Goal: Ask a question

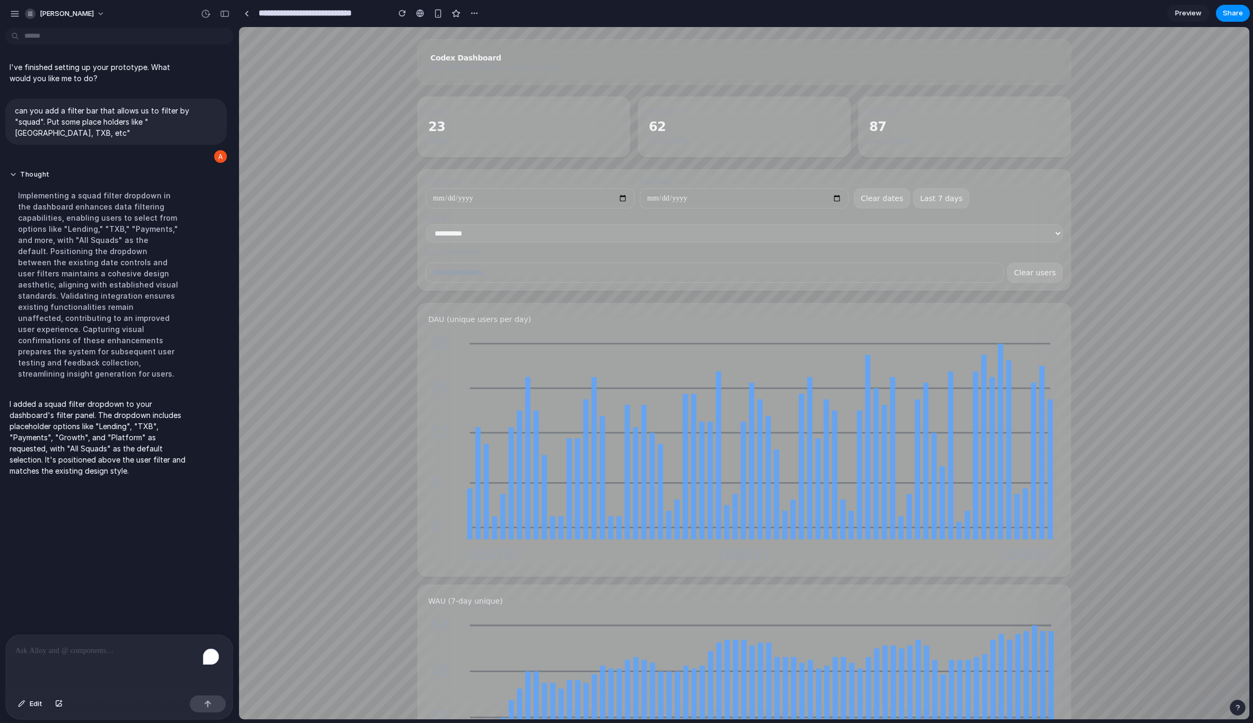
click at [1094, 409] on div "**********" at bounding box center [744, 605] width 1011 height 1131
drag, startPoint x: 1231, startPoint y: 704, endPoint x: 991, endPoint y: 676, distance: 241.8
click at [1231, 704] on button "button" at bounding box center [1238, 707] width 16 height 16
click at [1209, 632] on button "Live chat 2 min" at bounding box center [1190, 631] width 106 height 17
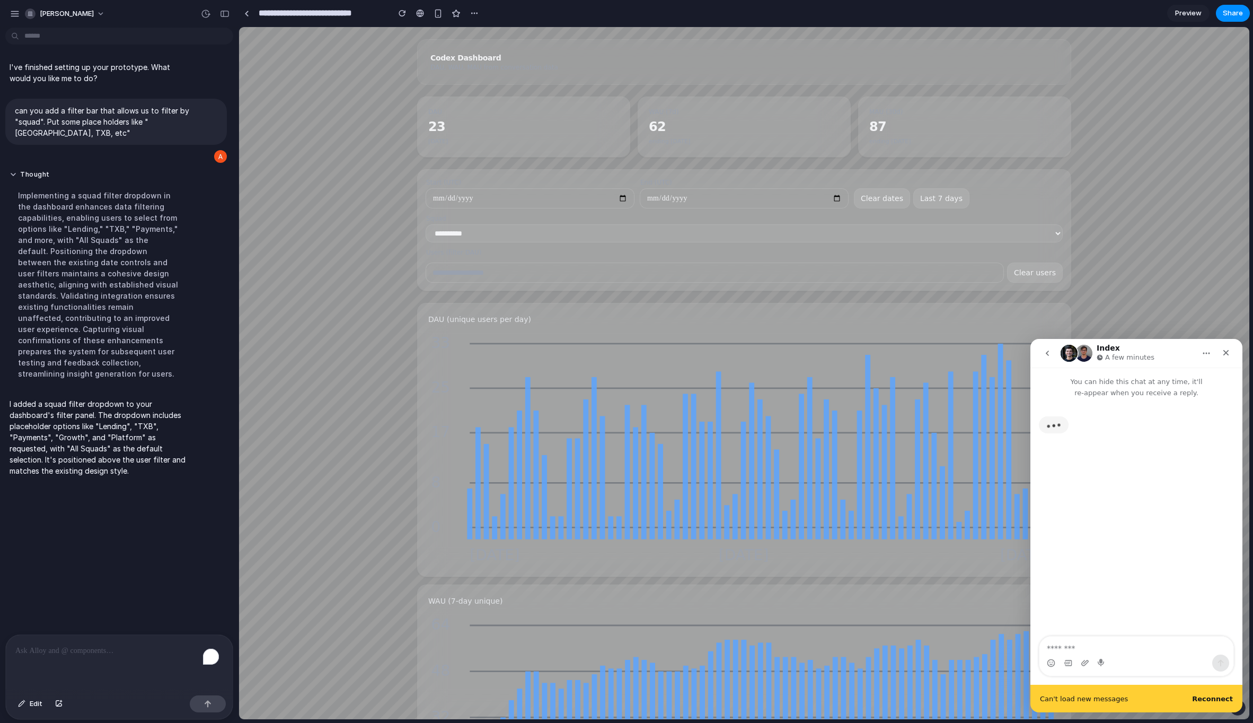
click at [1049, 360] on button "go back" at bounding box center [1048, 353] width 20 height 20
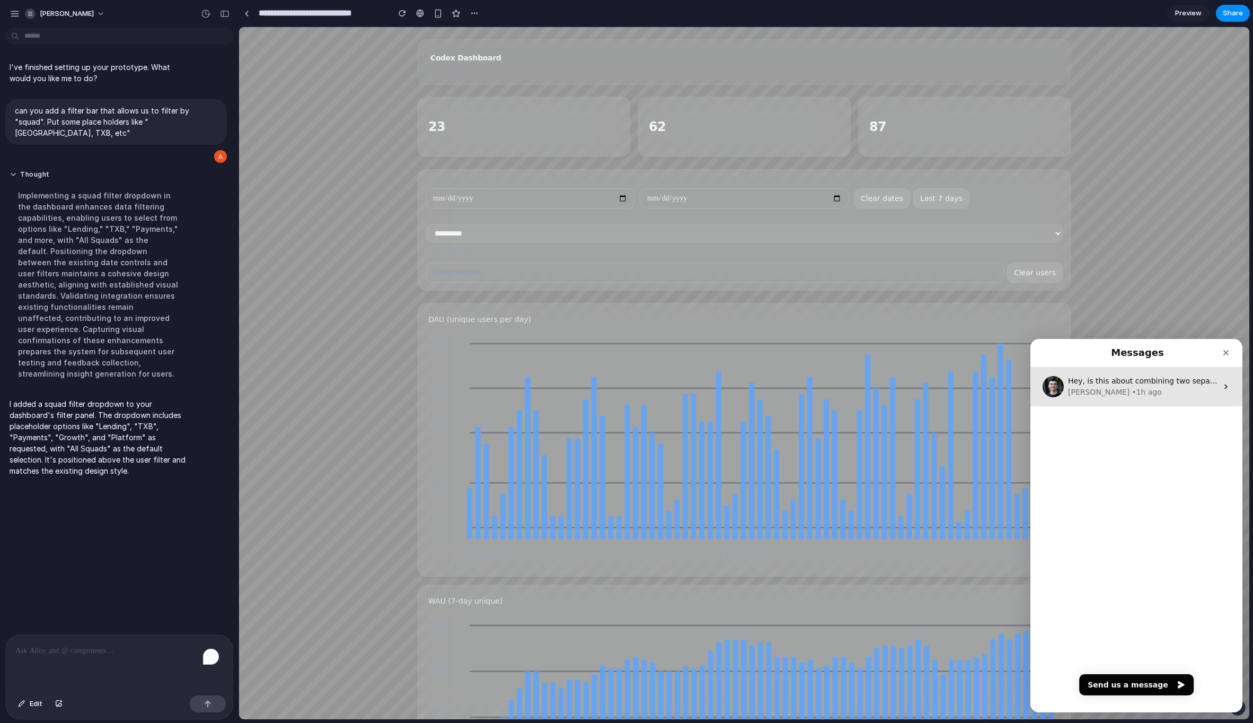
click at [1132, 396] on div "• 1h ago" at bounding box center [1147, 392] width 30 height 11
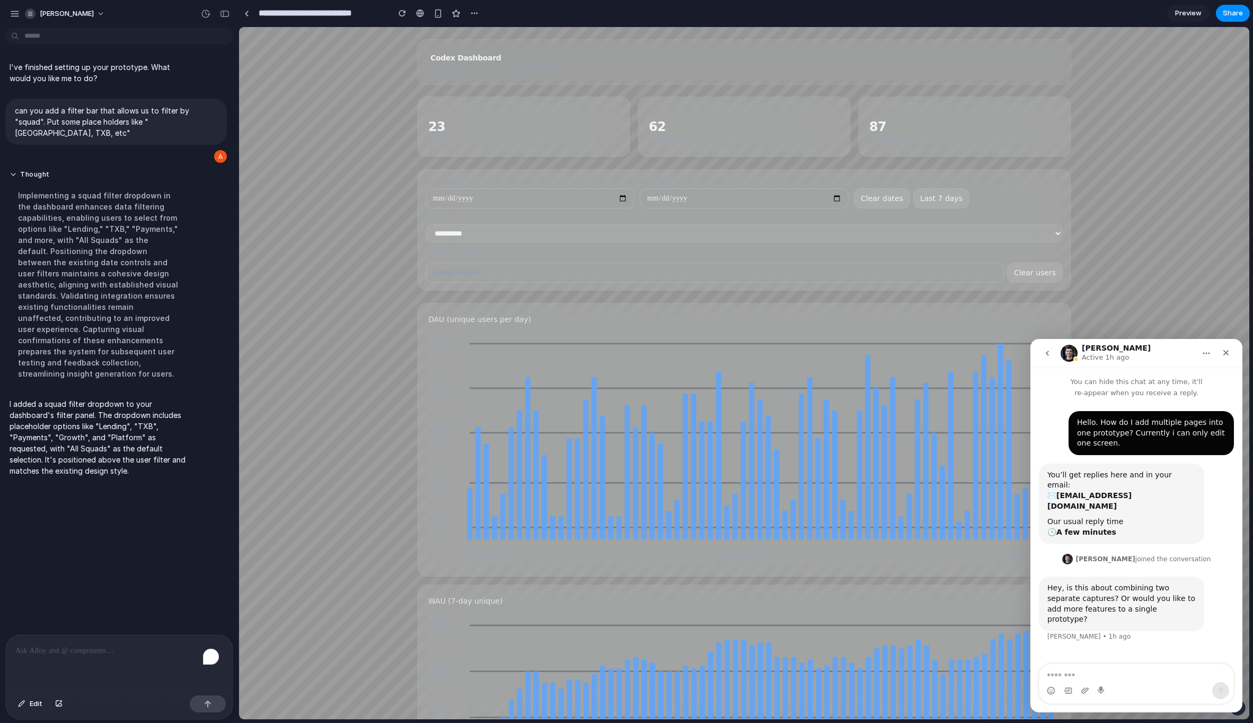
click at [1115, 643] on div "Hello. How do I add multiple pages into one prototype? Currently i can only edi…" at bounding box center [1137, 531] width 212 height 267
click at [1111, 666] on textarea "Message…" at bounding box center [1137, 673] width 194 height 18
click at [1104, 666] on textarea "Message…" at bounding box center [1137, 673] width 194 height 18
click at [1098, 672] on textarea "Message…" at bounding box center [1137, 673] width 194 height 18
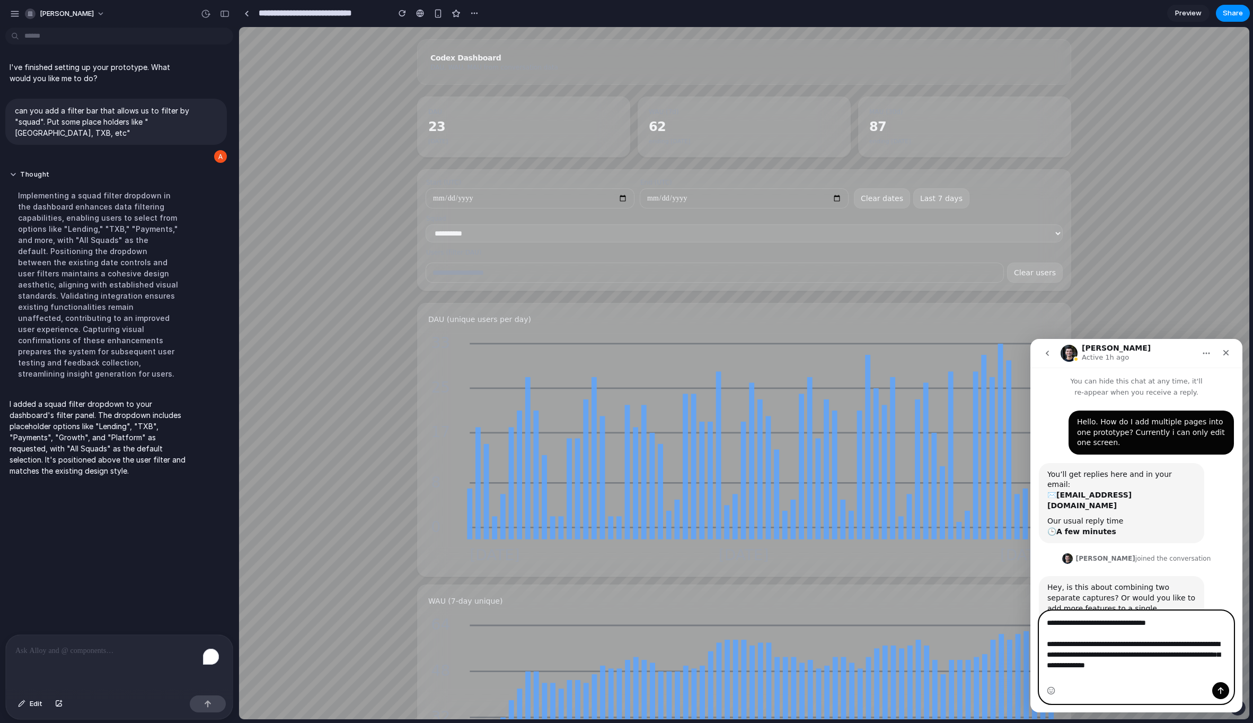
scroll to position [11, 0]
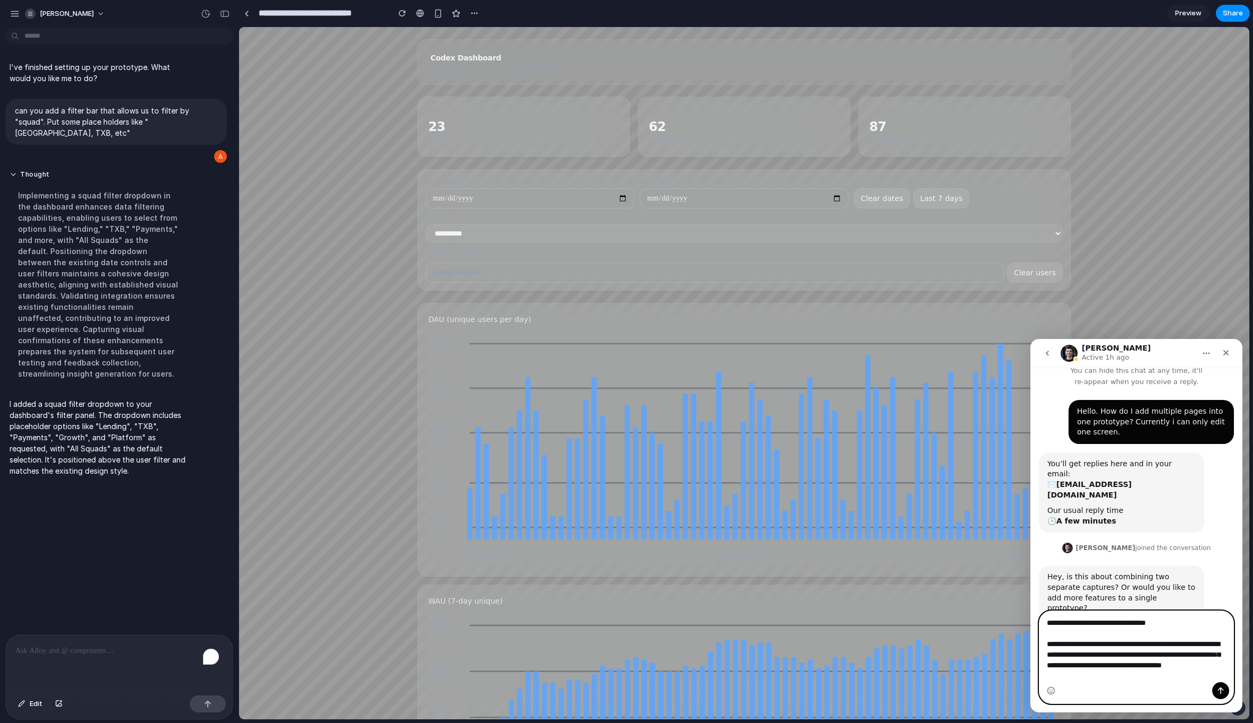
type textarea "**********"
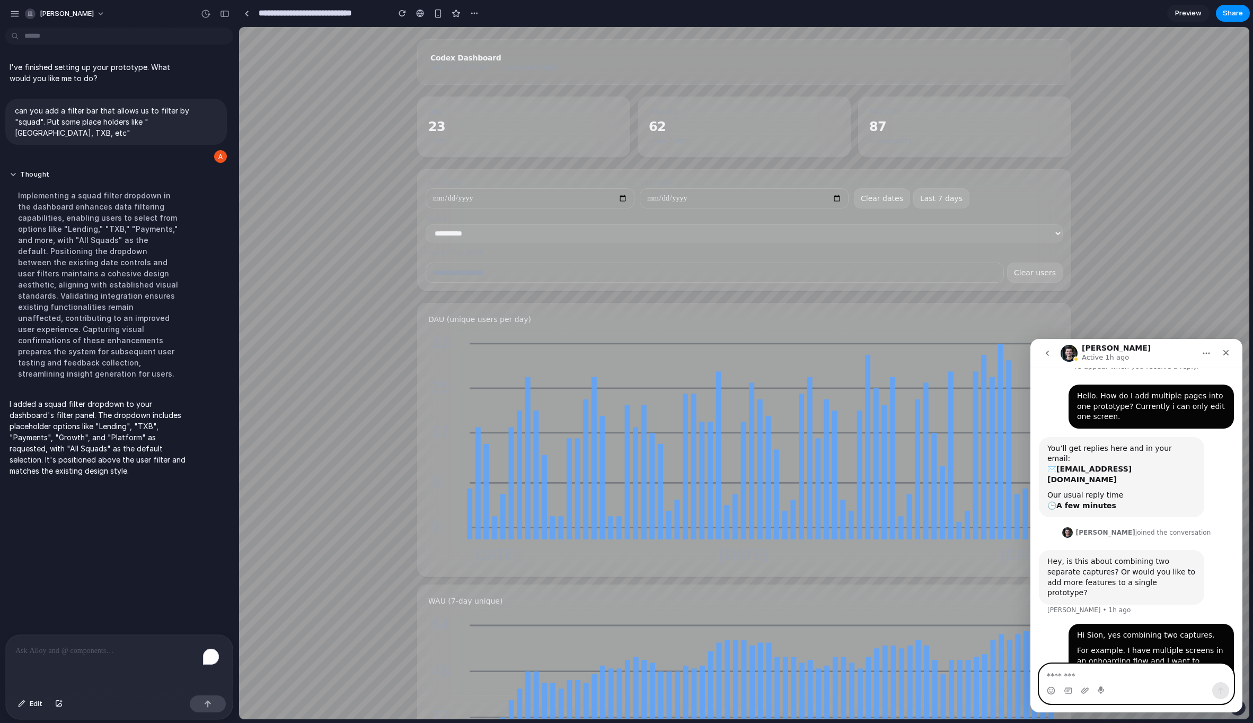
scroll to position [47, 0]
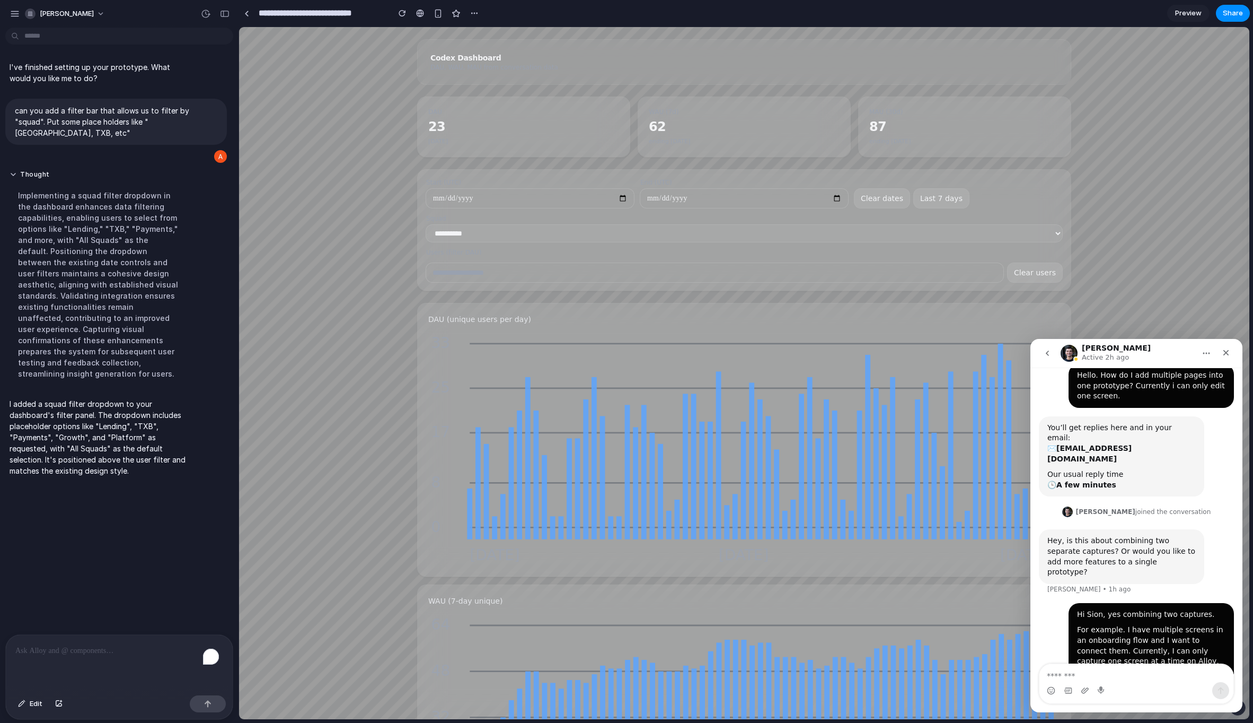
click at [420, 490] on div "DAU (unique users per day) 0 8 17 25 33 2025-06-25 2025-07-30 2025-09-03" at bounding box center [744, 440] width 653 height 274
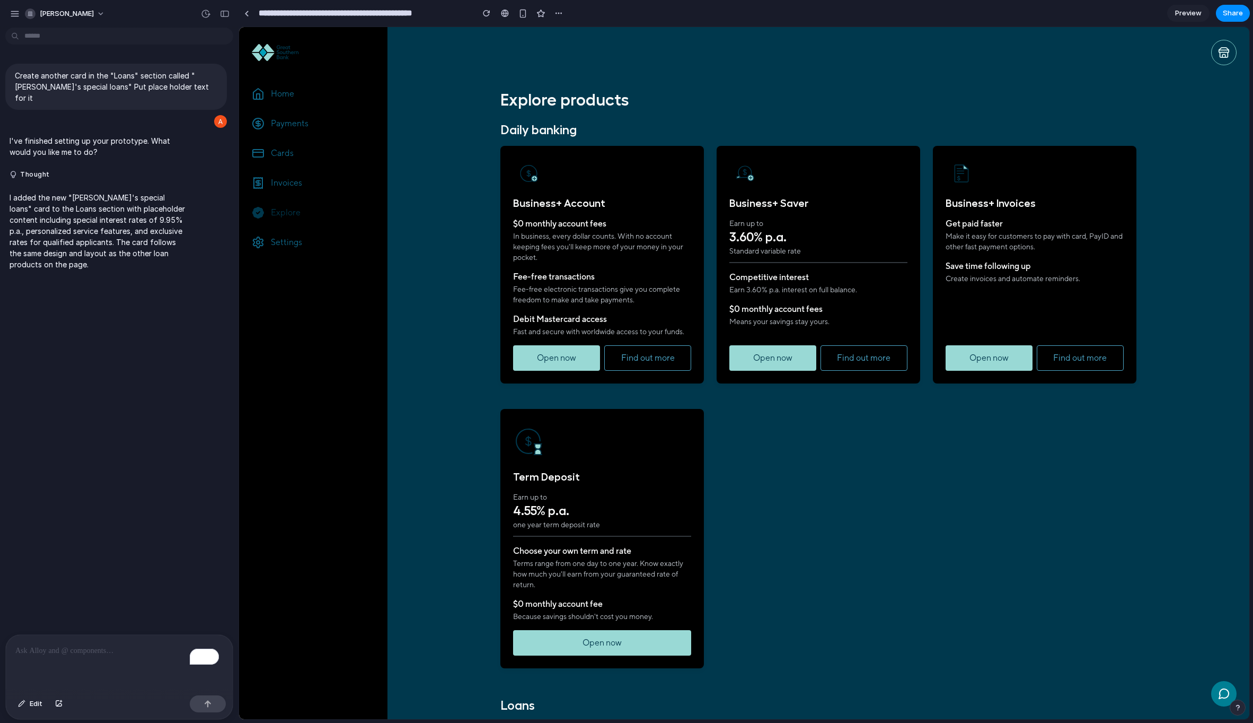
click at [1234, 704] on div "button" at bounding box center [1237, 707] width 7 height 7
click at [1201, 630] on button "Live chat 2 min" at bounding box center [1190, 631] width 106 height 17
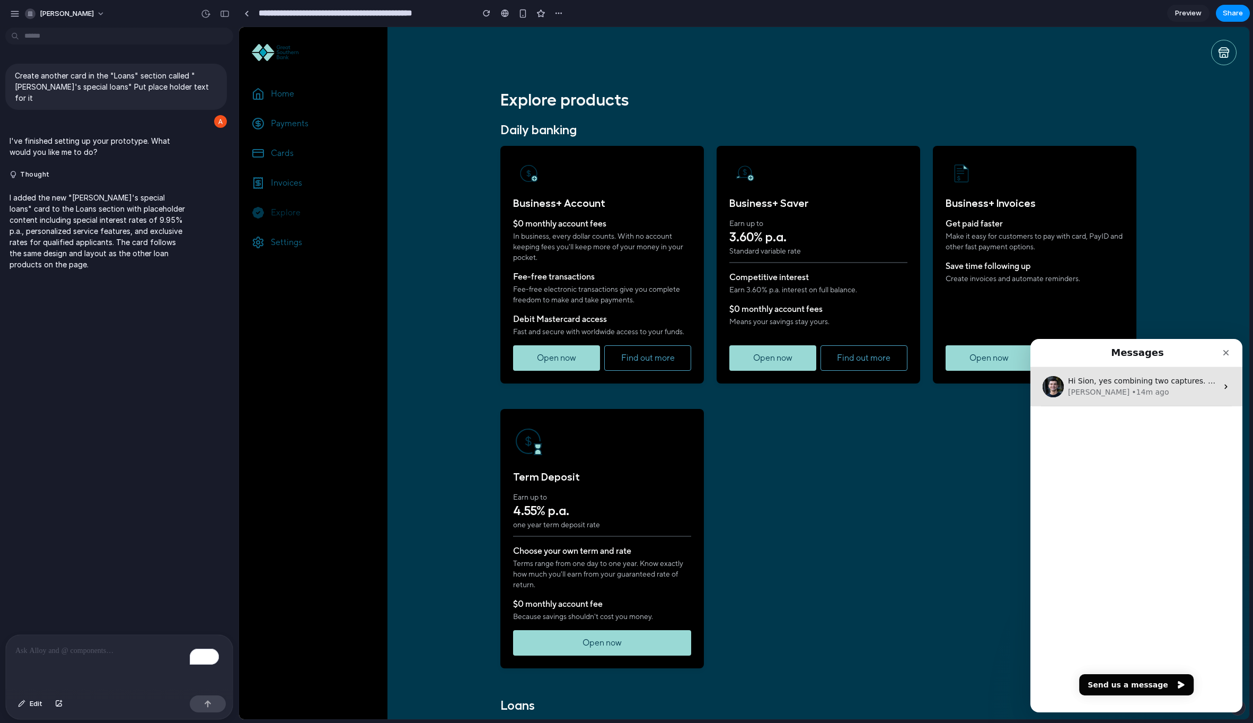
click at [1138, 405] on div "Hi Sion, yes combining two captures. For example. I have multiple screens in an…" at bounding box center [1137, 386] width 212 height 39
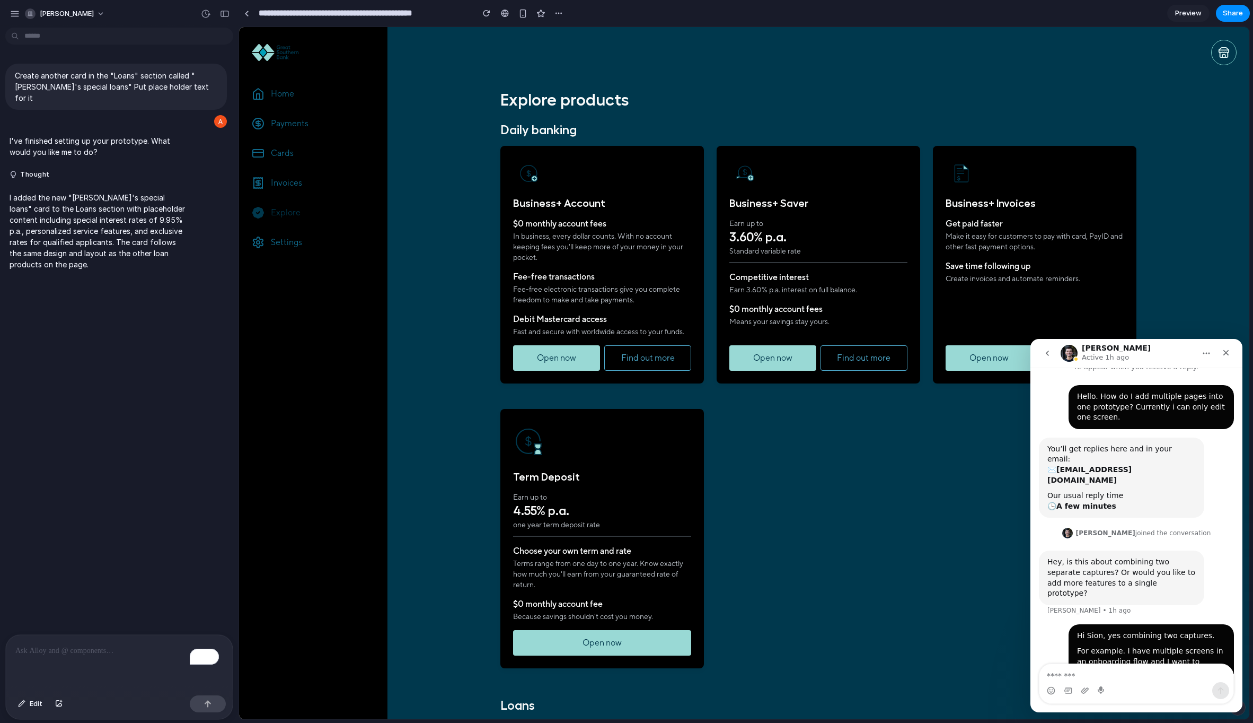
scroll to position [47, 0]
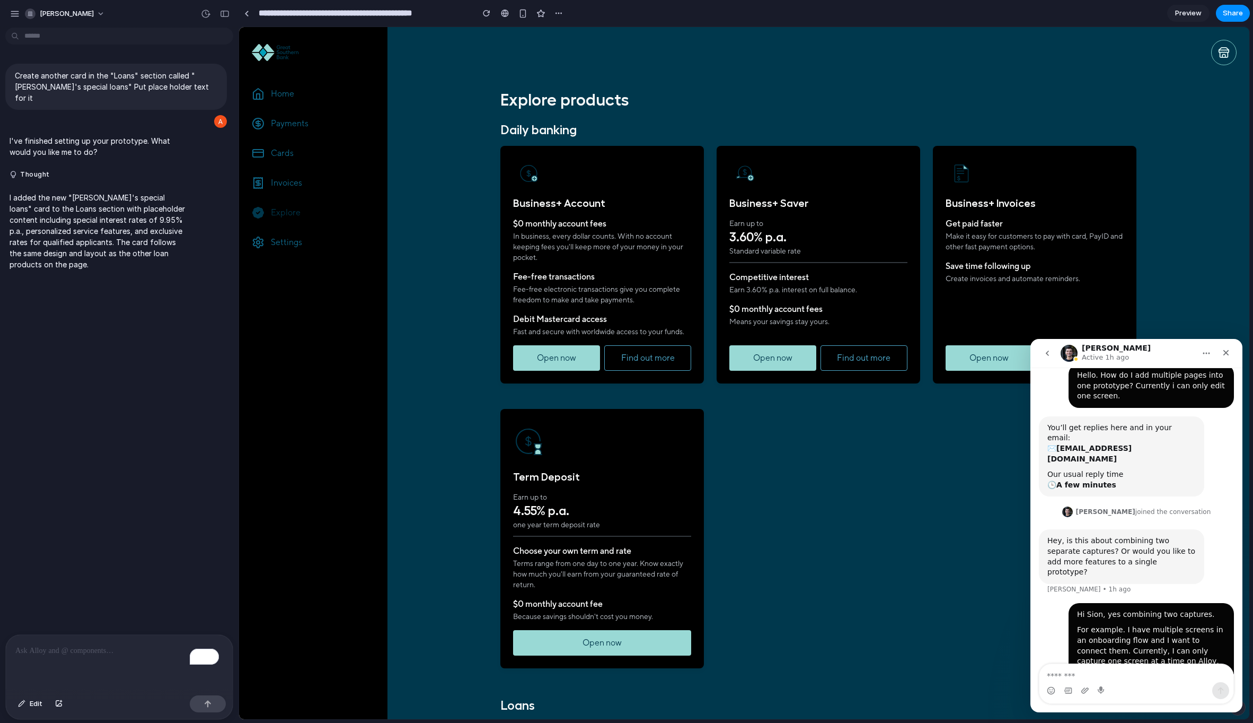
click at [1141, 609] on div "Hi Sion, yes combining two captures. For example. I have multiple screens in an…" at bounding box center [1151, 643] width 148 height 68
click at [1110, 609] on div "Hi Sion, yes combining two captures. For example. I have multiple screens in an…" at bounding box center [1151, 643] width 148 height 68
drag, startPoint x: 57, startPoint y: 461, endPoint x: 5, endPoint y: 543, distance: 96.5
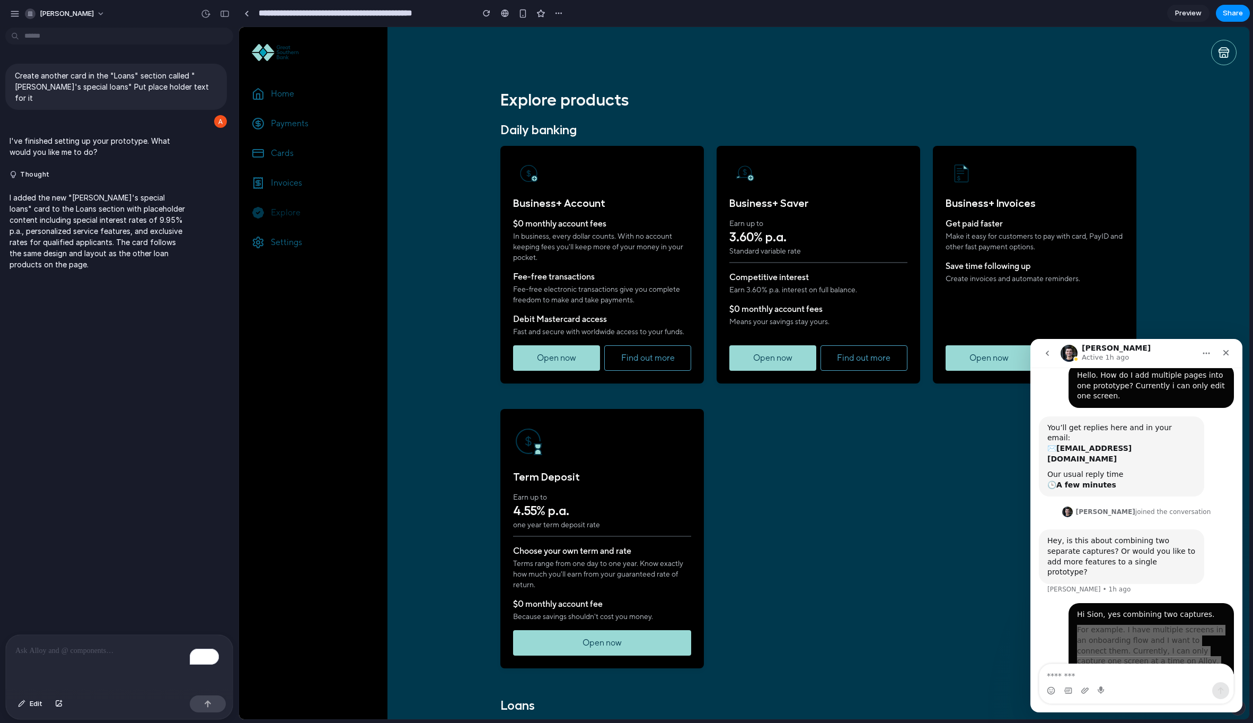
click at [57, 461] on div "Create another card in the "Loans" section called "Alan's special loans" Put pl…" at bounding box center [116, 333] width 232 height 602
